Goal: Information Seeking & Learning: Learn about a topic

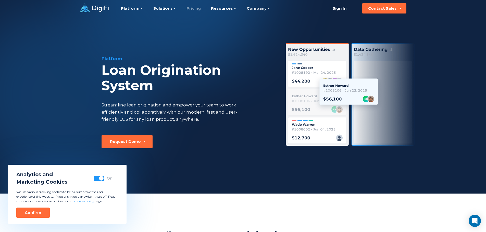
click at [193, 10] on link "Pricing" at bounding box center [193, 8] width 14 height 17
